Goal: Information Seeking & Learning: Find contact information

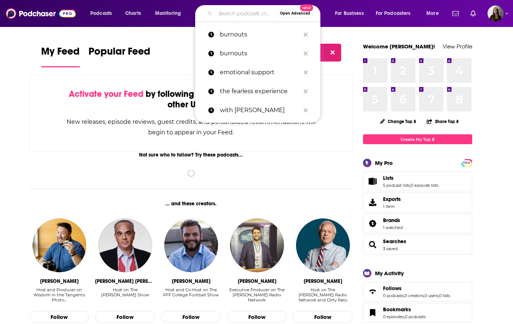
click at [236, 15] on input "Search podcasts, credits, & more..." at bounding box center [246, 14] width 62 height 12
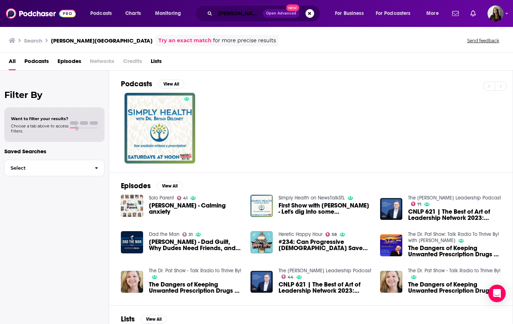
click at [240, 15] on input "[PERSON_NAME][GEOGRAPHIC_DATA]" at bounding box center [239, 14] width 48 height 12
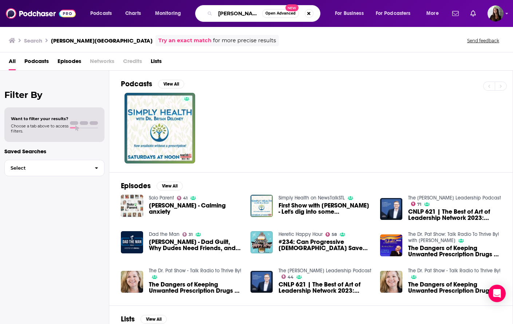
click at [240, 15] on input "[PERSON_NAME][GEOGRAPHIC_DATA]" at bounding box center [238, 14] width 47 height 12
paste input "The [PERSON_NAME] Show"
type input "The [PERSON_NAME] Show"
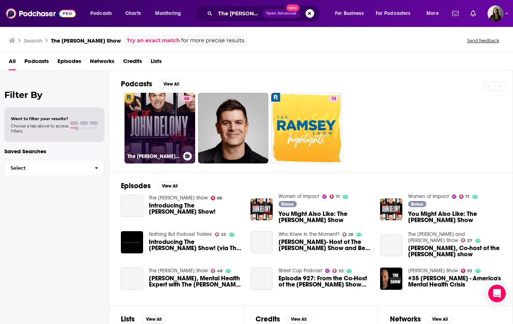
click at [158, 137] on link "88 The [PERSON_NAME] Show" at bounding box center [160, 128] width 71 height 71
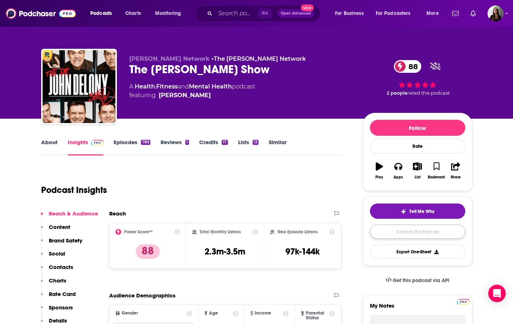
click at [404, 232] on link "Contact This Podcast" at bounding box center [417, 232] width 95 height 14
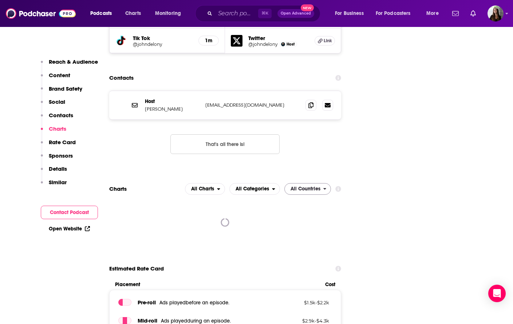
scroll to position [905, 0]
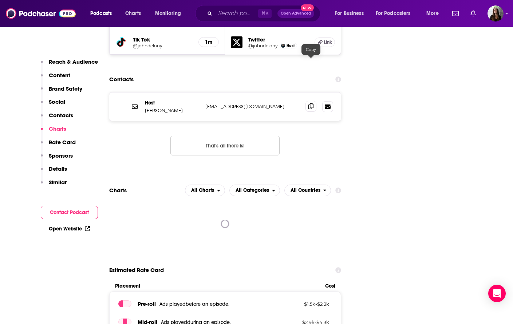
click at [308, 103] on icon at bounding box center [310, 106] width 5 height 6
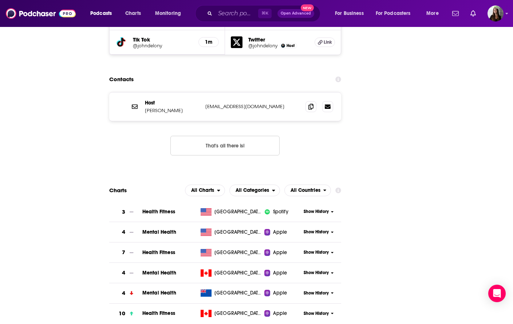
scroll to position [0, 0]
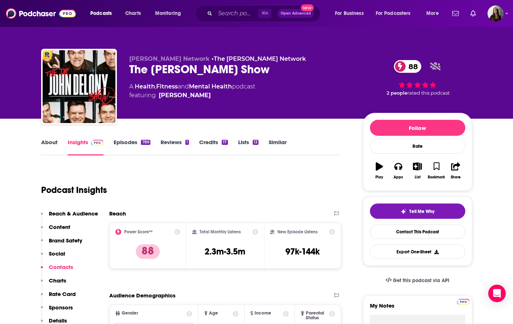
click at [213, 71] on div "The [PERSON_NAME] Show 88" at bounding box center [240, 69] width 222 height 14
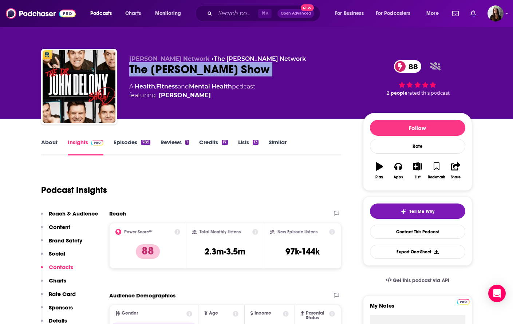
click at [213, 71] on div "The [PERSON_NAME] Show 88" at bounding box center [240, 69] width 222 height 14
copy div "The [PERSON_NAME] Show 88"
click at [232, 12] on input "Search podcasts, credits, & more..." at bounding box center [236, 14] width 43 height 12
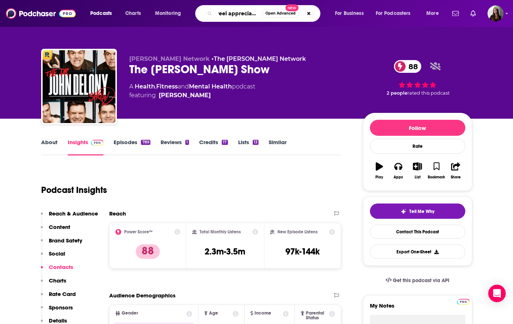
type input "reel appreciation"
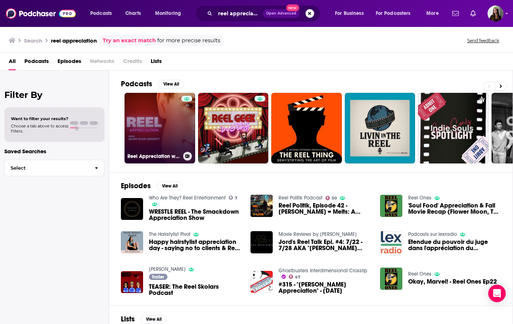
click at [155, 121] on link "Reel Appreciation with [PERSON_NAME]" at bounding box center [160, 128] width 71 height 71
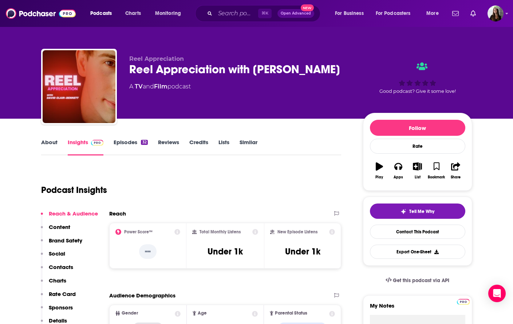
click at [48, 139] on link "About" at bounding box center [49, 147] width 16 height 17
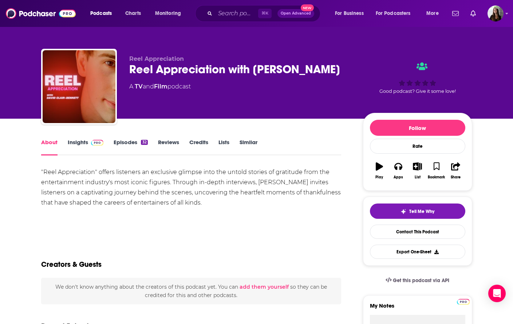
click at [113, 185] on div ""Reel Appreciation" offers listeners an exclusive glimpse into the untold stori…" at bounding box center [191, 187] width 300 height 41
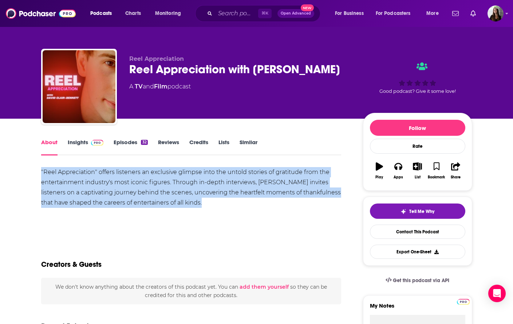
click at [113, 185] on div ""Reel Appreciation" offers listeners an exclusive glimpse into the untold stori…" at bounding box center [191, 187] width 300 height 41
copy div ""Reel Appreciation" offers listeners an exclusive glimpse into the untold stori…"
